Goal: Find specific page/section: Find specific page/section

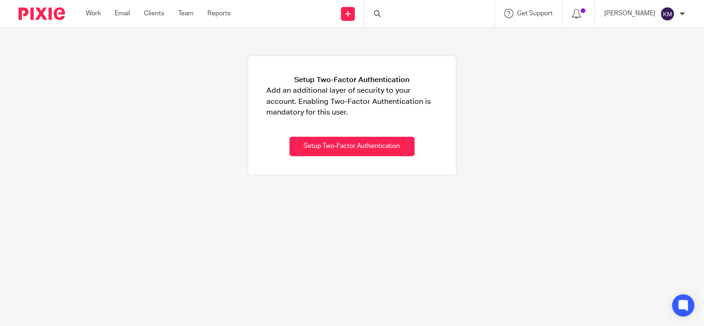
drag, startPoint x: 379, startPoint y: 34, endPoint x: 390, endPoint y: 18, distance: 19.4
click at [390, 18] on body "Work Email Clients Team Reports Work Email Clients Team Reports Settings Send n…" at bounding box center [352, 163] width 704 height 326
click at [390, 18] on div at bounding box center [430, 13] width 130 height 27
click at [387, 7] on div at bounding box center [430, 13] width 130 height 27
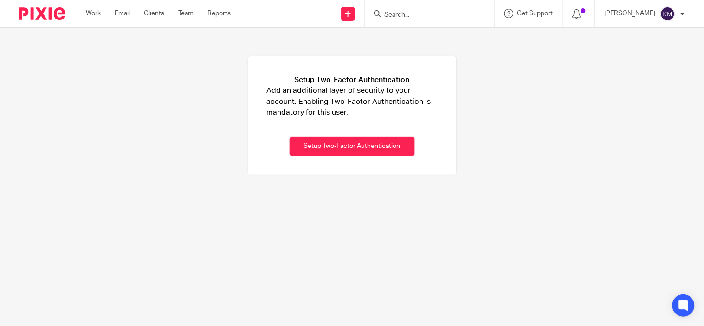
click at [390, 17] on input "Search" at bounding box center [424, 15] width 83 height 8
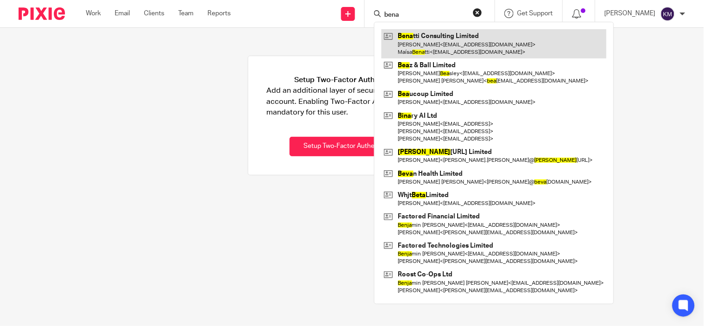
type input "bena"
click at [414, 57] on link at bounding box center [493, 43] width 225 height 29
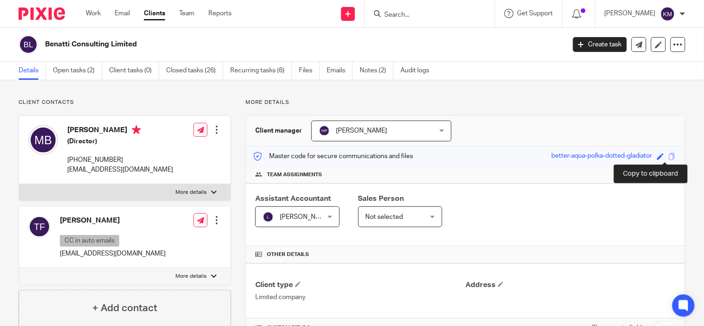
click at [668, 154] on span at bounding box center [671, 156] width 7 height 7
